Goal: Information Seeking & Learning: Learn about a topic

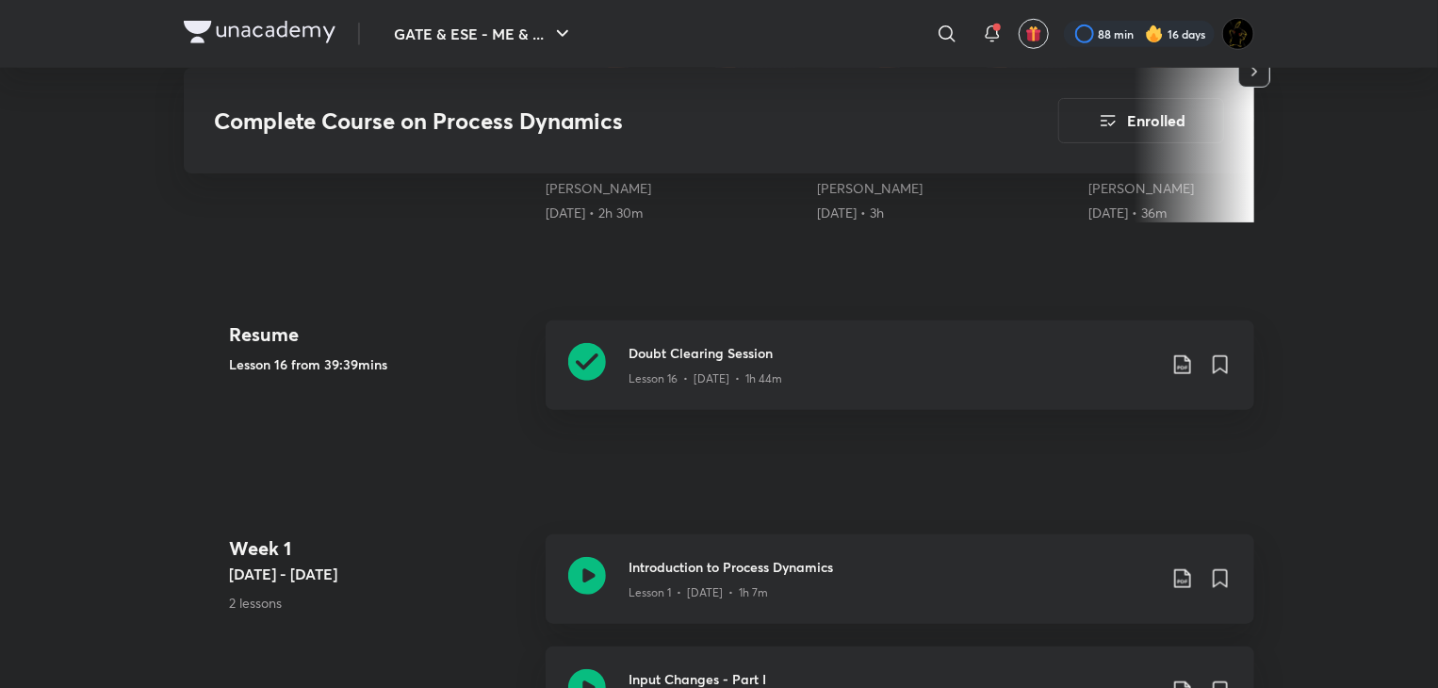
scroll to position [660, 0]
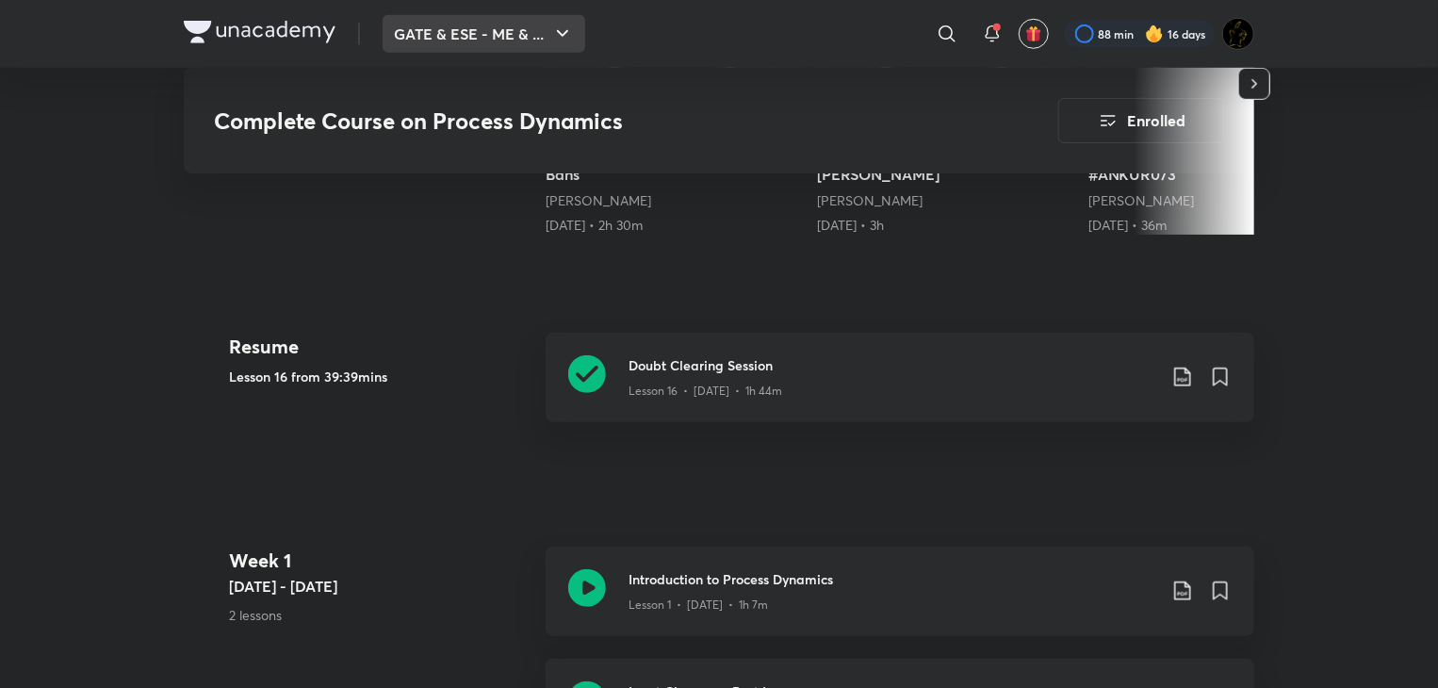
click at [498, 27] on button "GATE & ESE - ME & ..." at bounding box center [484, 34] width 203 height 38
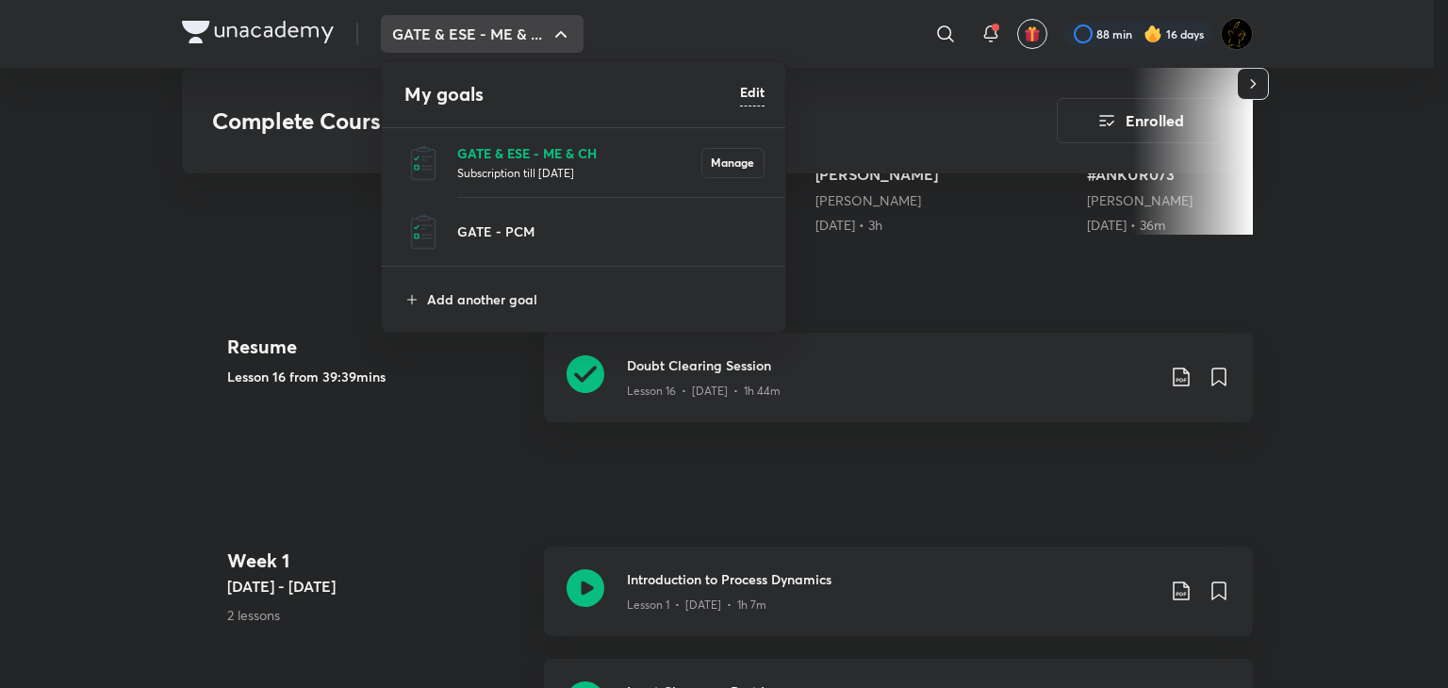
click at [520, 152] on p "GATE & ESE - ME & CH" at bounding box center [579, 153] width 244 height 20
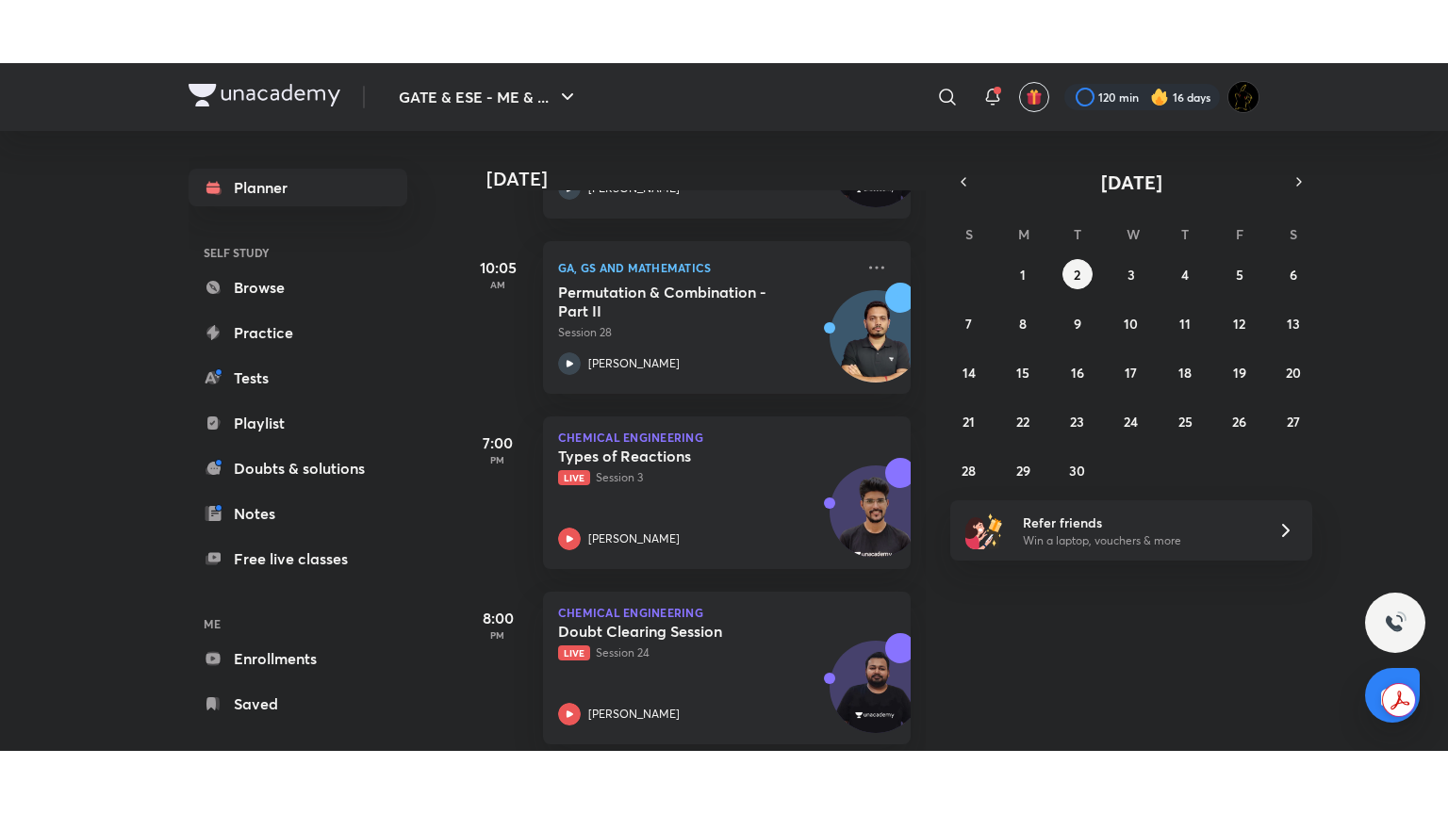
scroll to position [607, 0]
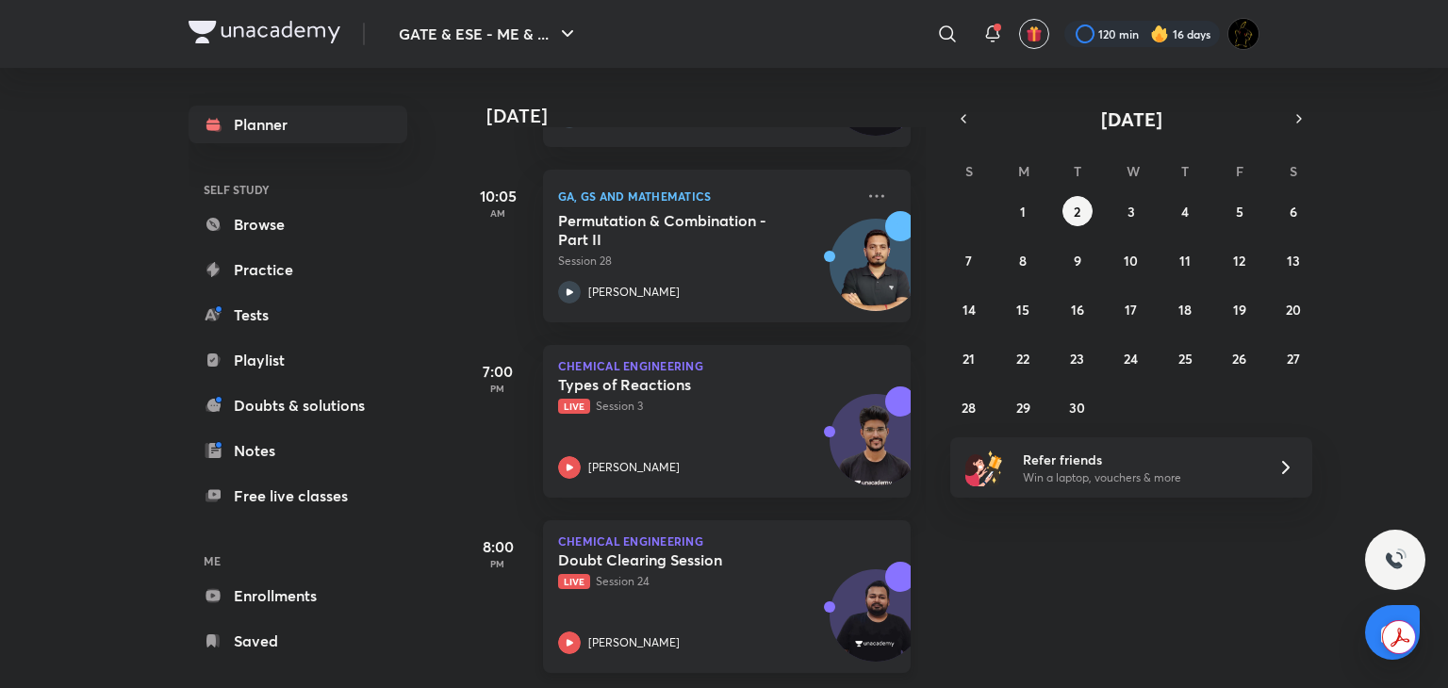
click at [796, 550] on div "Doubt Clearing Session Live Session 24" at bounding box center [706, 570] width 296 height 40
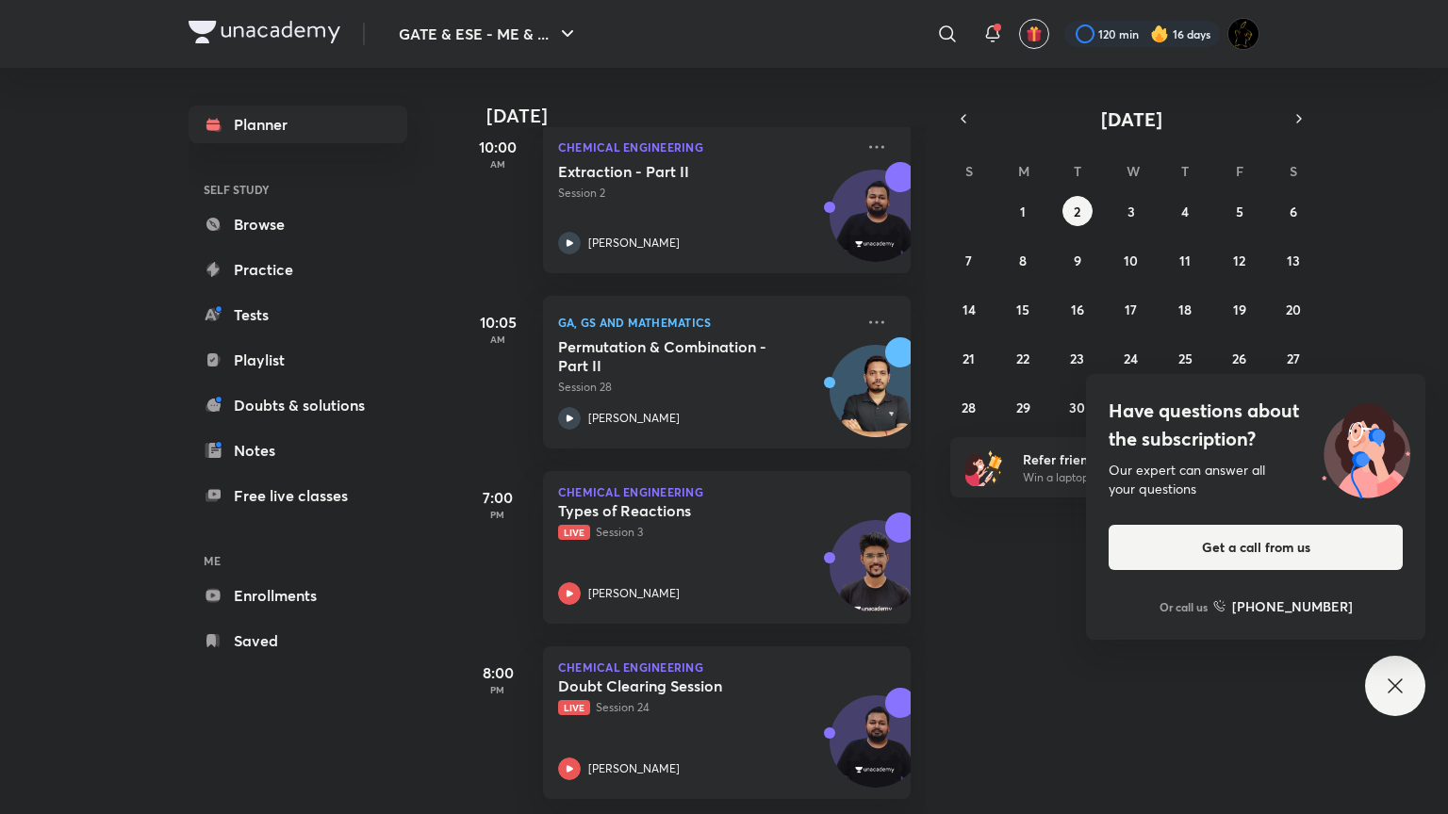
scroll to position [480, 0]
